Goal: Find specific page/section: Find specific page/section

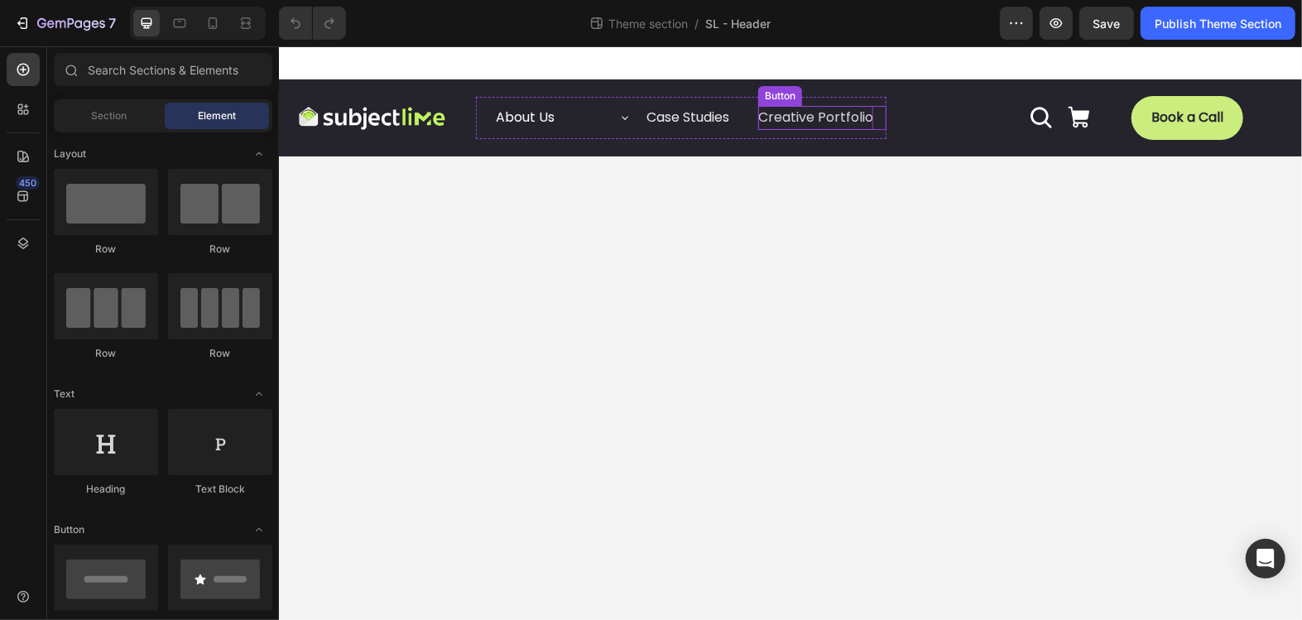
click at [813, 113] on p "Creative Portfolio" at bounding box center [814, 117] width 115 height 24
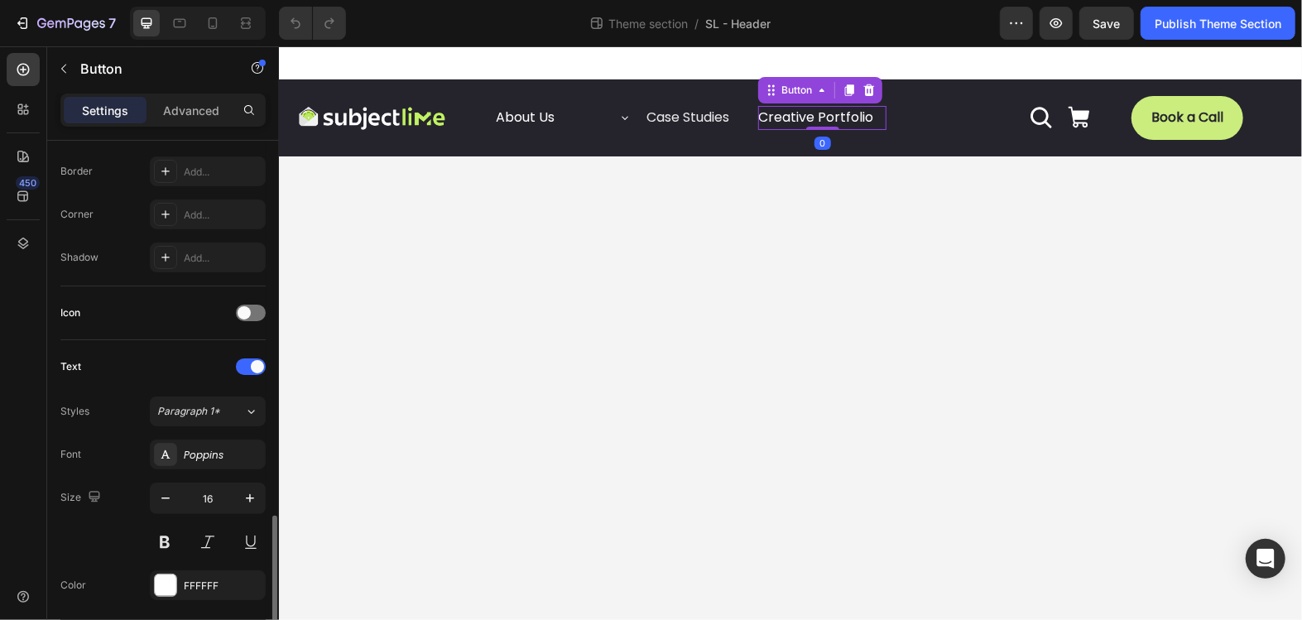
scroll to position [784, 0]
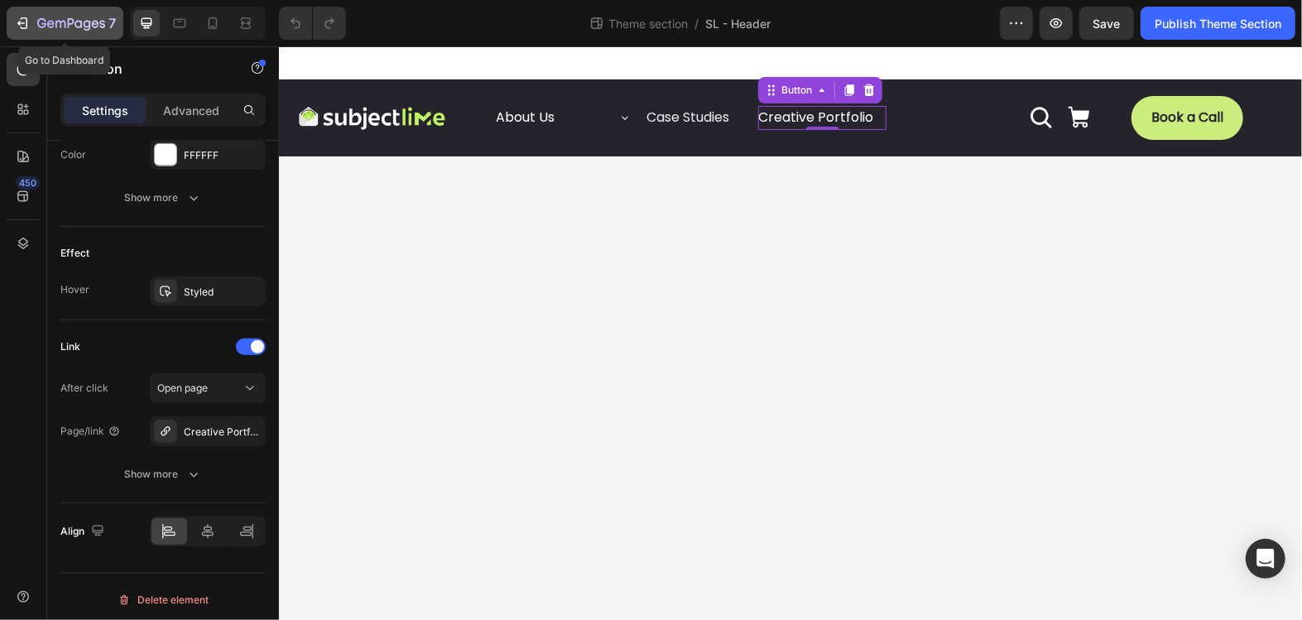
click at [28, 22] on icon "button" at bounding box center [22, 23] width 17 height 17
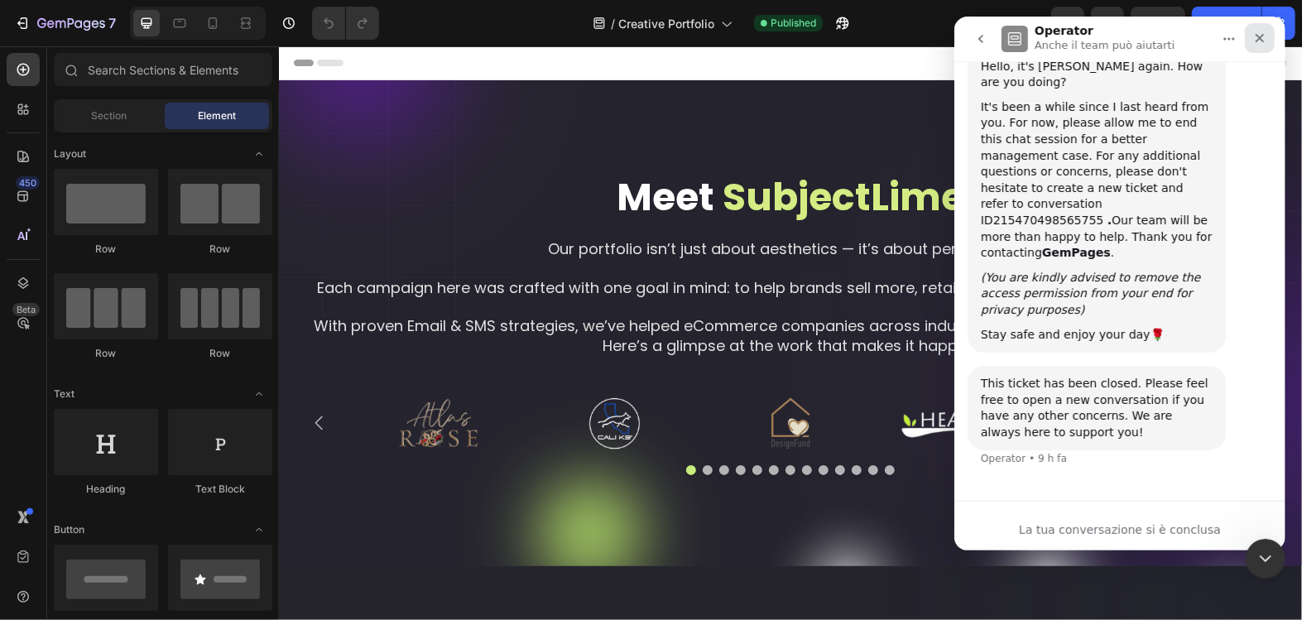
scroll to position [6235, 0]
click at [1262, 37] on icon "Chiudi" at bounding box center [1258, 37] width 13 height 13
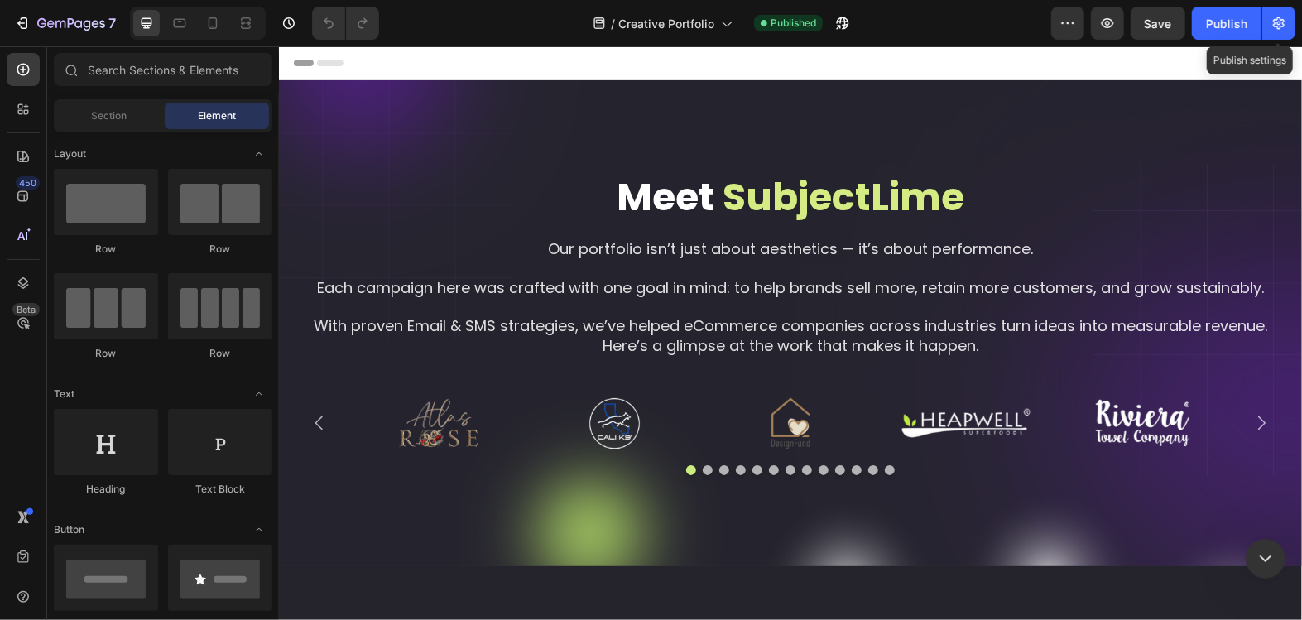
scroll to position [0, 0]
click at [1273, 32] on button "button" at bounding box center [1278, 23] width 33 height 33
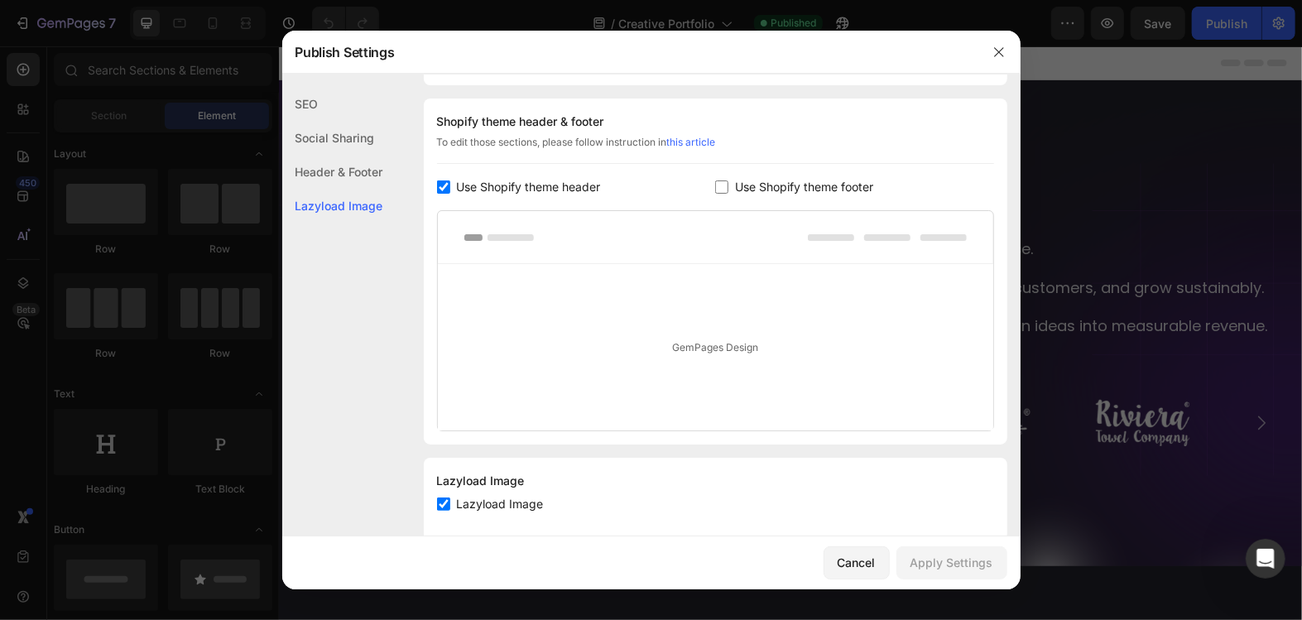
scroll to position [828, 0]
click at [1000, 59] on button "button" at bounding box center [998, 52] width 26 height 26
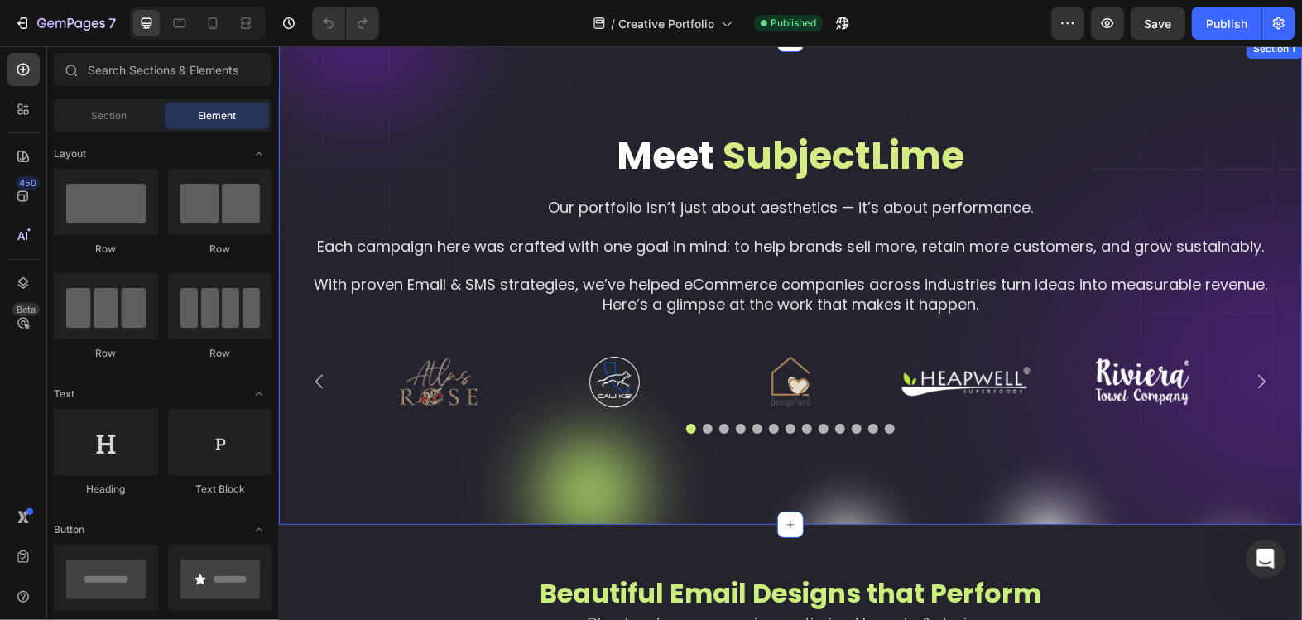
scroll to position [0, 0]
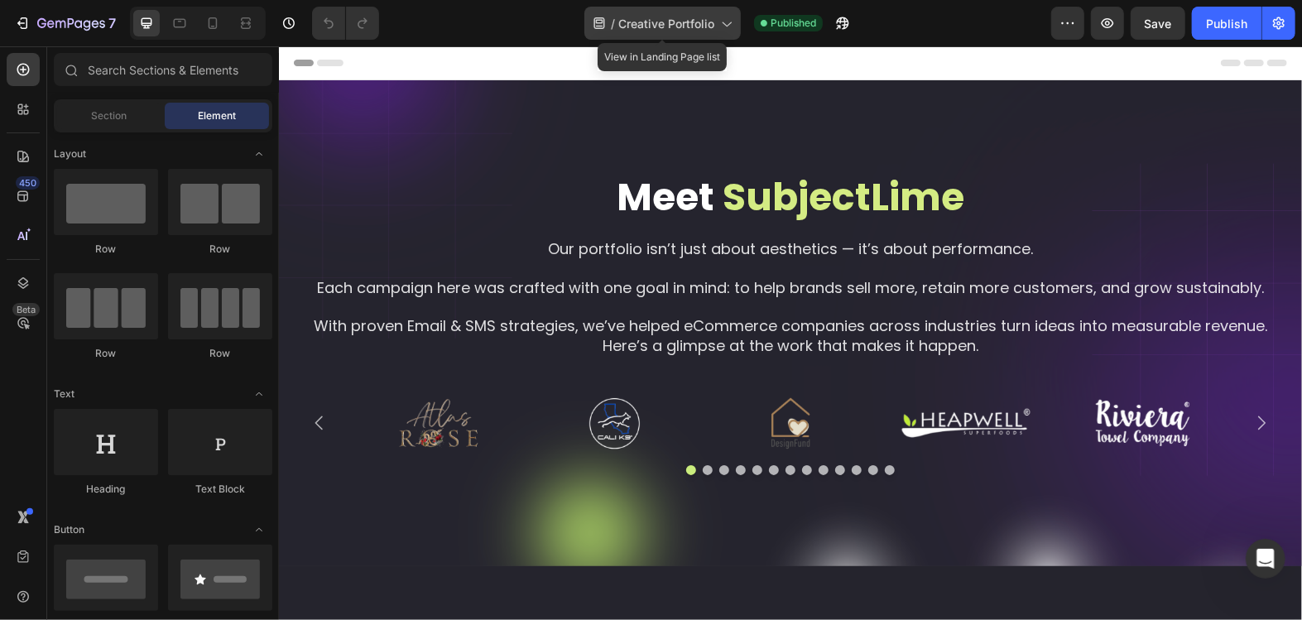
click at [698, 23] on span "Creative Portfolio" at bounding box center [666, 23] width 96 height 17
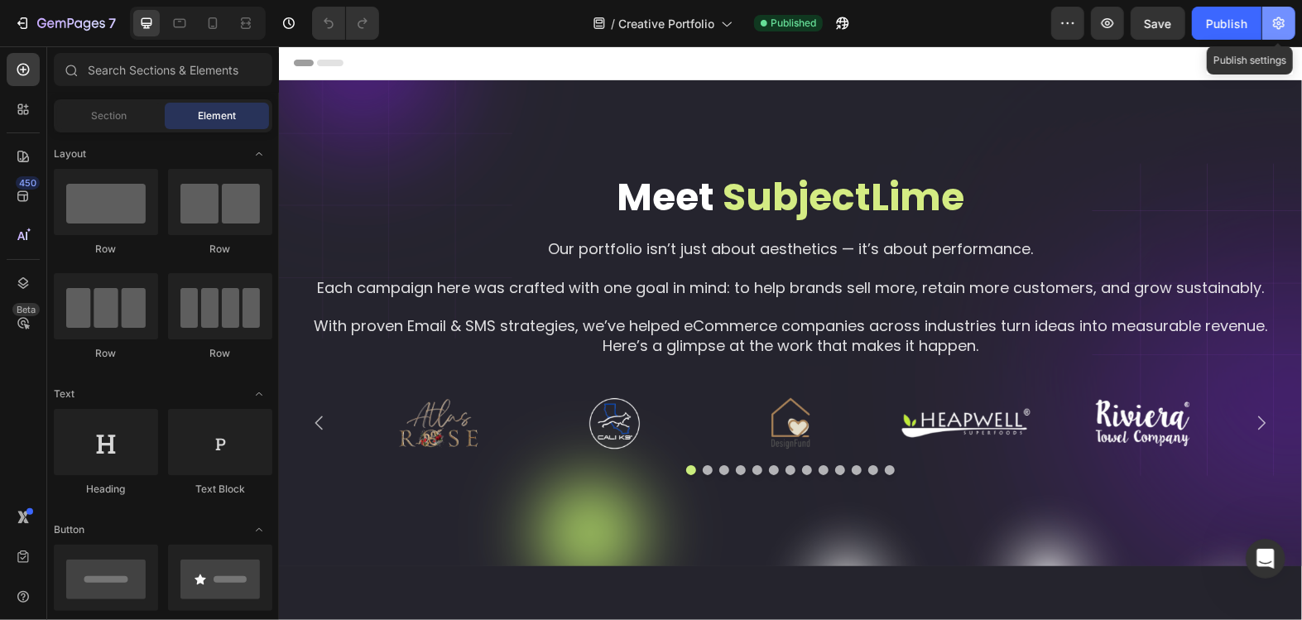
click at [1272, 22] on icon "button" at bounding box center [1278, 23] width 17 height 17
